Goal: Task Accomplishment & Management: Manage account settings

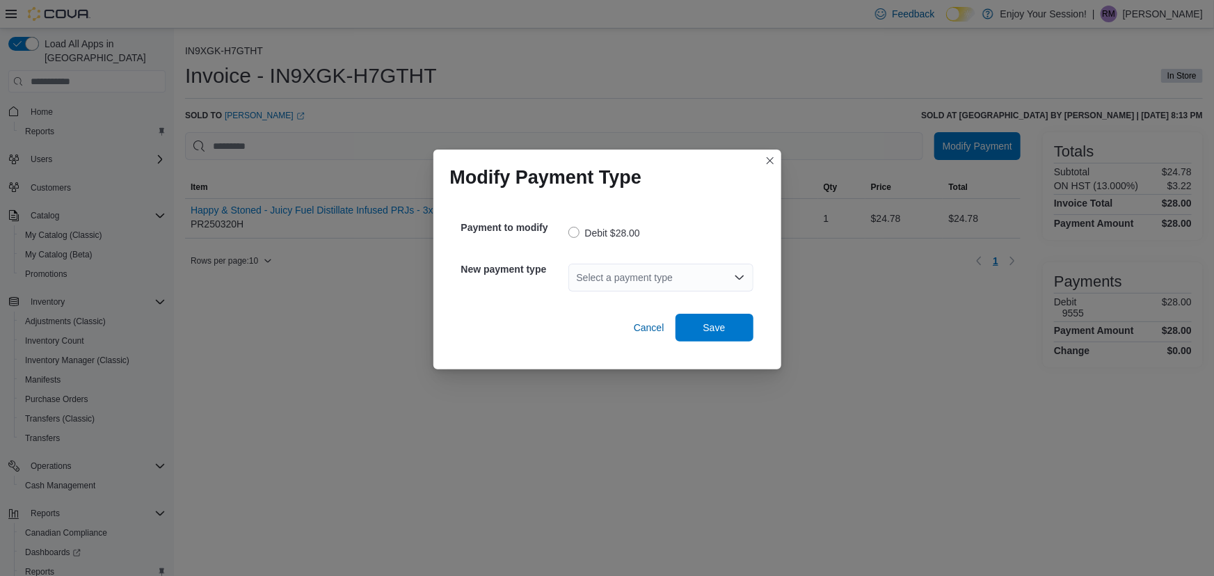
drag, startPoint x: 622, startPoint y: 270, endPoint x: 628, endPoint y: 274, distance: 7.5
click at [624, 272] on div "Select a payment type" at bounding box center [660, 278] width 185 height 28
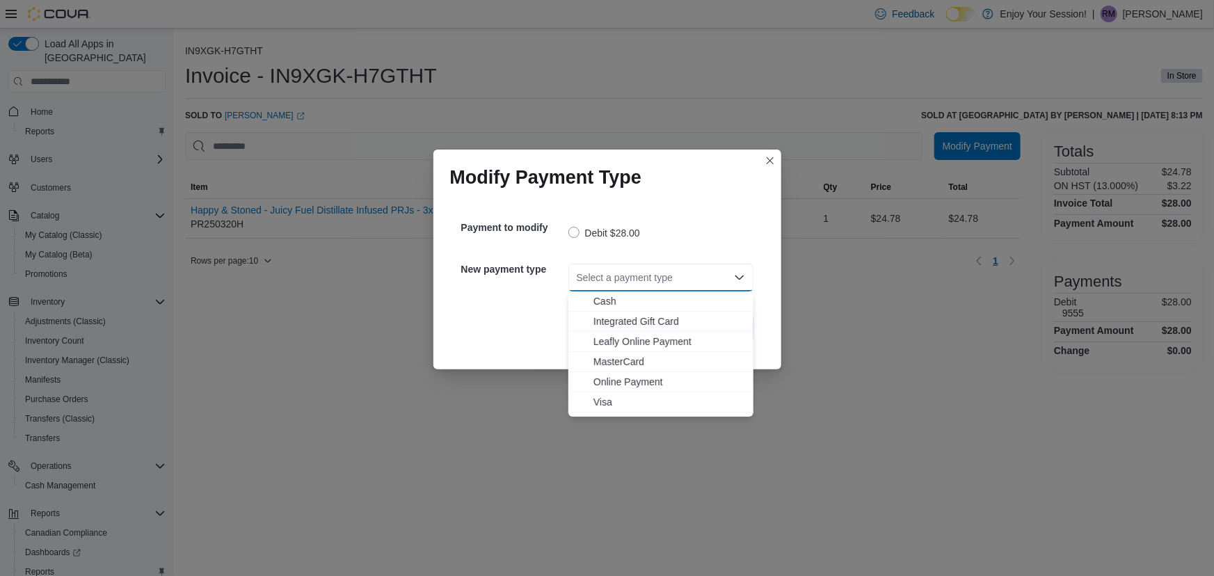
click at [628, 274] on div "Select a payment type" at bounding box center [660, 278] width 185 height 28
click at [638, 359] on span "MasterCard" at bounding box center [669, 362] width 152 height 14
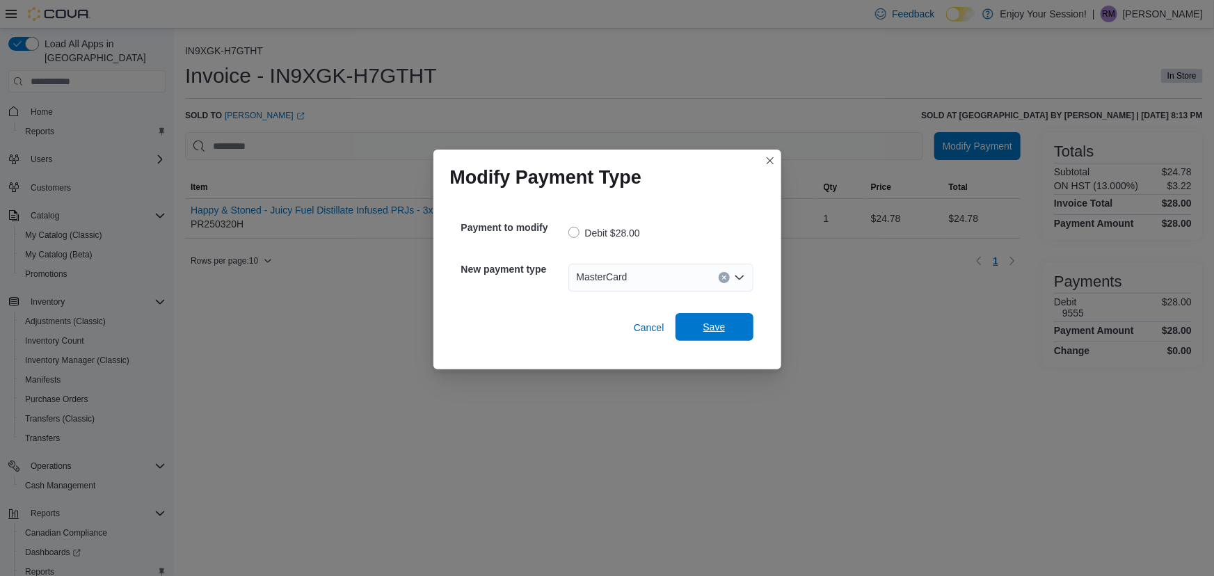
click at [737, 328] on span "Save" at bounding box center [714, 327] width 61 height 28
